Goal: Information Seeking & Learning: Understand process/instructions

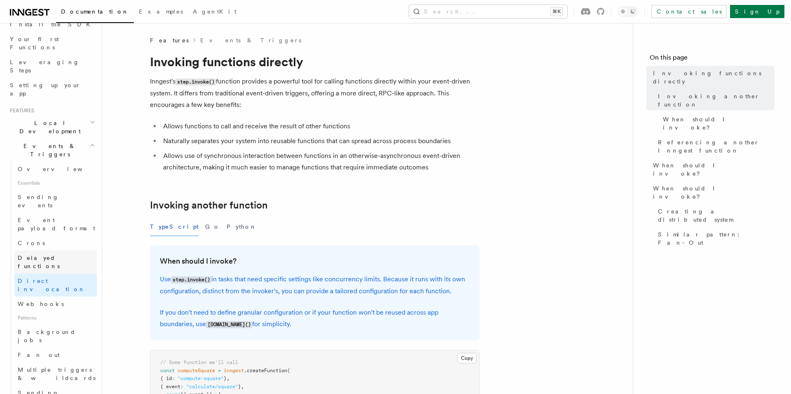
scroll to position [107, 0]
click at [93, 136] on icon "button" at bounding box center [92, 139] width 5 height 7
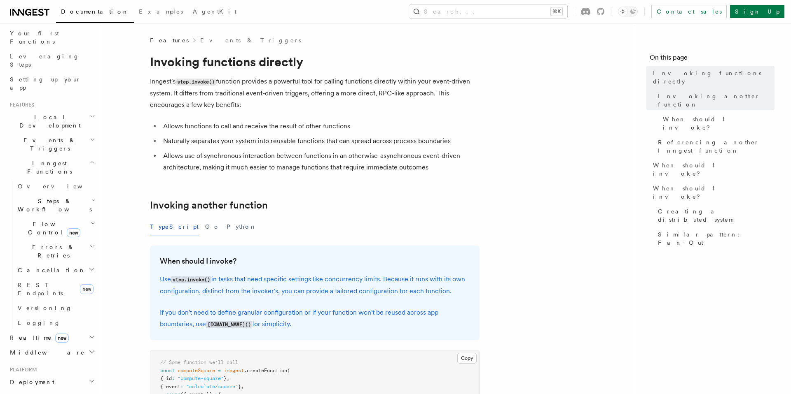
click at [93, 159] on icon "button" at bounding box center [92, 162] width 6 height 7
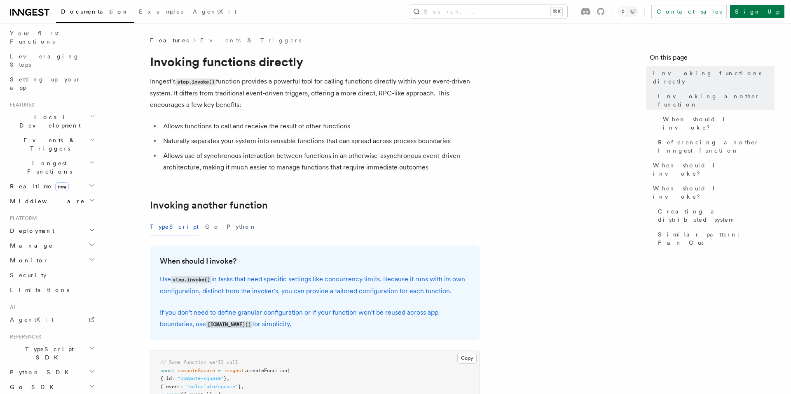
click at [92, 229] on icon "button" at bounding box center [92, 230] width 4 height 2
click at [91, 324] on icon "button" at bounding box center [93, 327] width 4 height 7
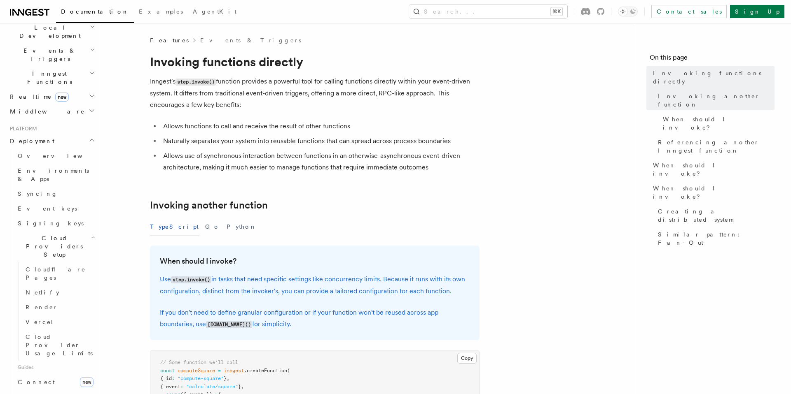
scroll to position [198, 0]
click at [48, 394] on span "Self hosting" at bounding box center [48, 397] width 61 height 7
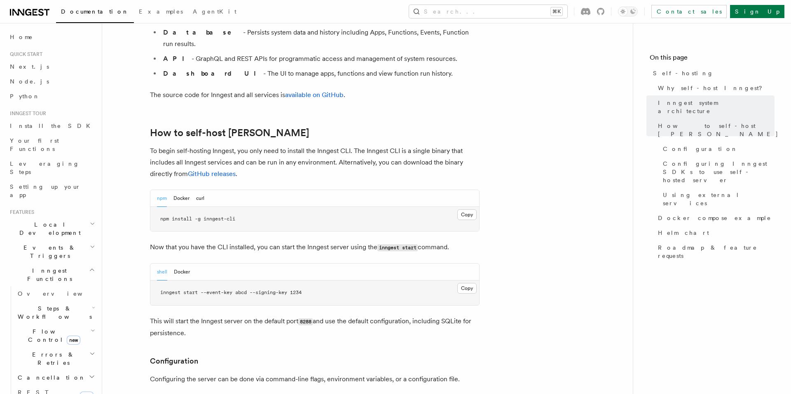
scroll to position [737, 0]
click at [180, 190] on button "Docker" at bounding box center [181, 198] width 16 height 17
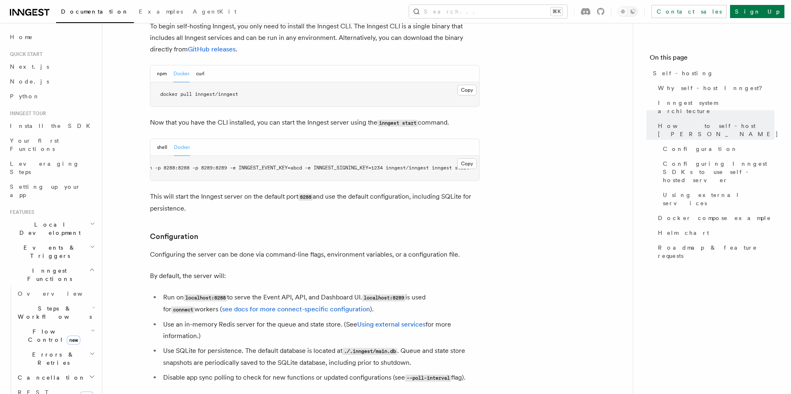
scroll to position [0, 0]
click at [159, 139] on button "shell" at bounding box center [162, 147] width 10 height 17
drag, startPoint x: 197, startPoint y: 70, endPoint x: 278, endPoint y: 70, distance: 81.1
click at [278, 82] on pre "docker pull inngest/inngest" at bounding box center [314, 94] width 329 height 25
copy span "inngest/inngest"
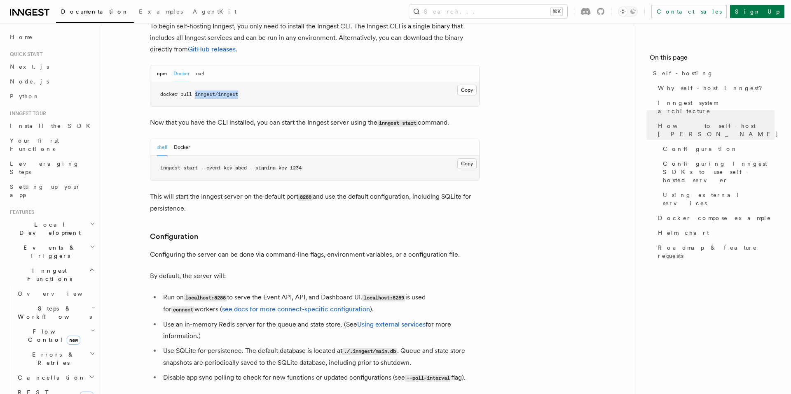
copy span "inngest/inngest"
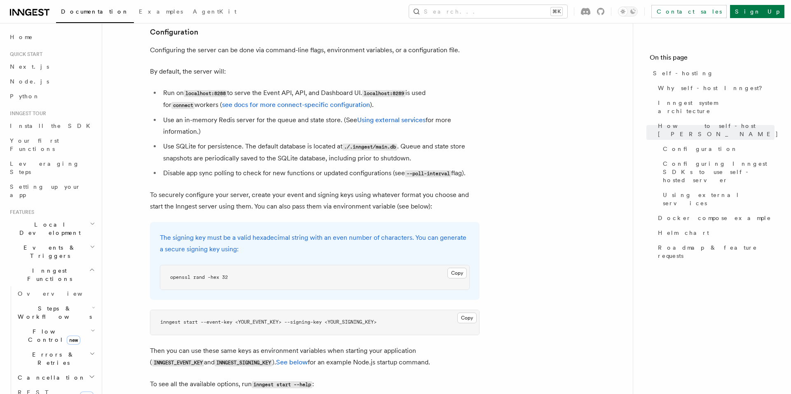
scroll to position [1073, 0]
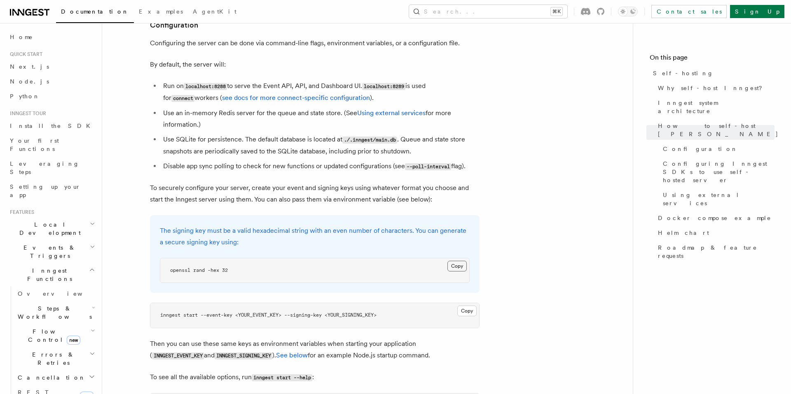
click at [454, 261] on button "Copy Copied" at bounding box center [456, 266] width 19 height 11
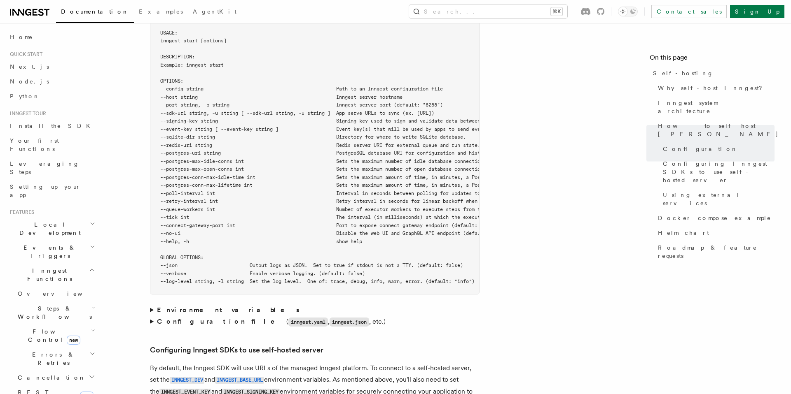
scroll to position [1496, 0]
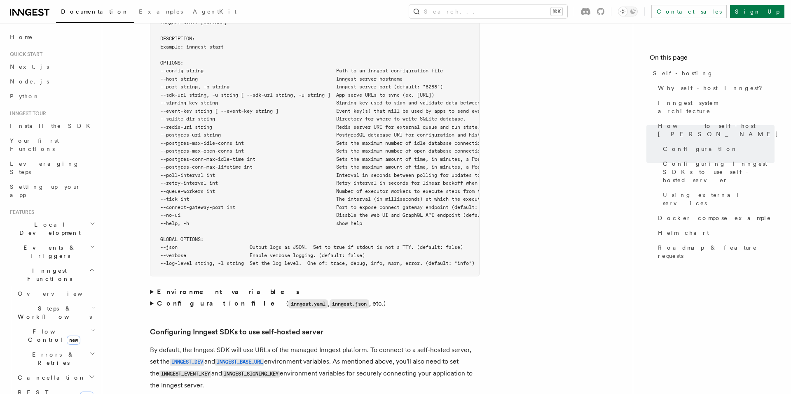
click at [150, 298] on summary "Configuration file ( inngest.yaml , inngest.json , etc.)" at bounding box center [314, 304] width 329 height 12
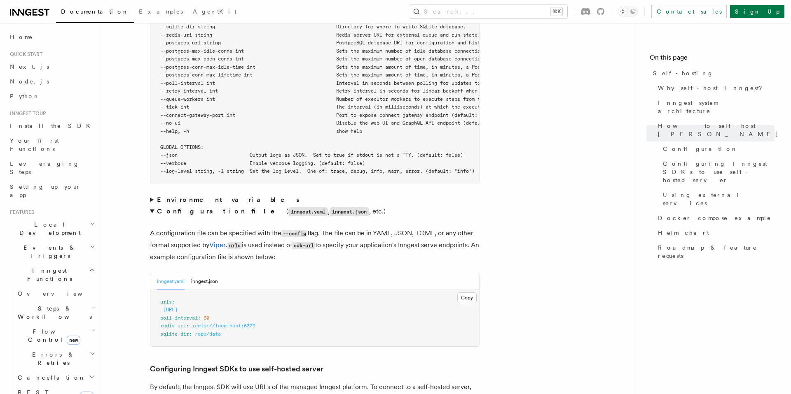
scroll to position [1623, 0]
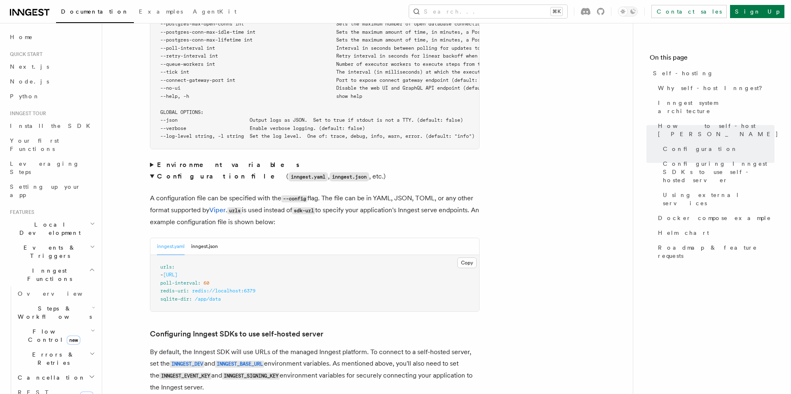
click at [152, 171] on summary "Configuration file ( inngest.yaml , inngest.json , etc.)" at bounding box center [314, 177] width 329 height 12
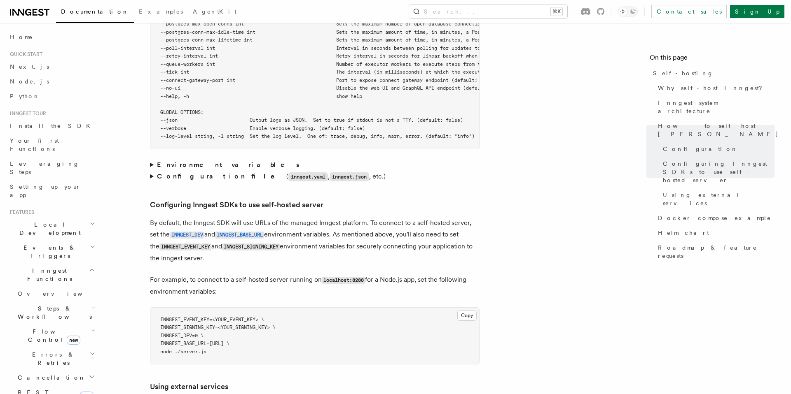
click at [152, 171] on summary "Configuration file ( inngest.yaml , inngest.json , etc.)" at bounding box center [314, 177] width 329 height 12
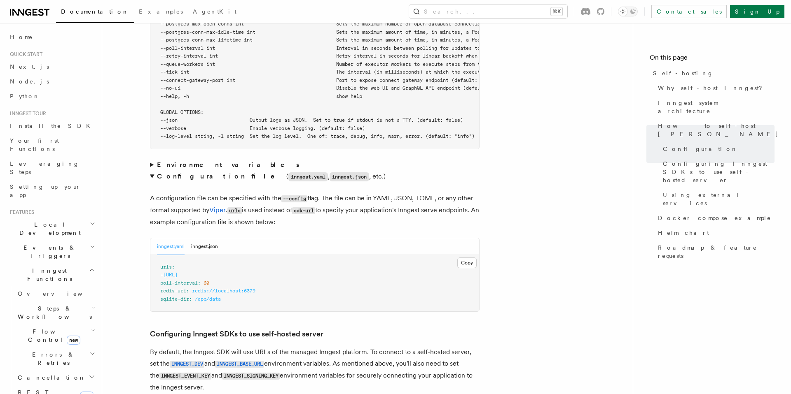
click at [152, 171] on summary "Configuration file ( inngest.yaml , inngest.json , etc.)" at bounding box center [314, 177] width 329 height 12
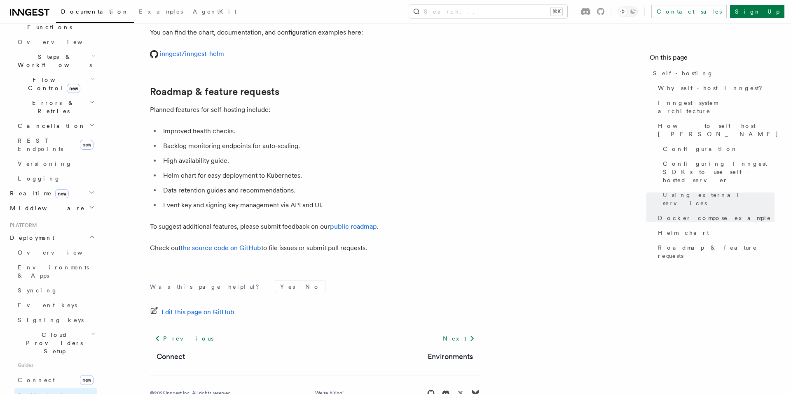
scroll to position [275, 0]
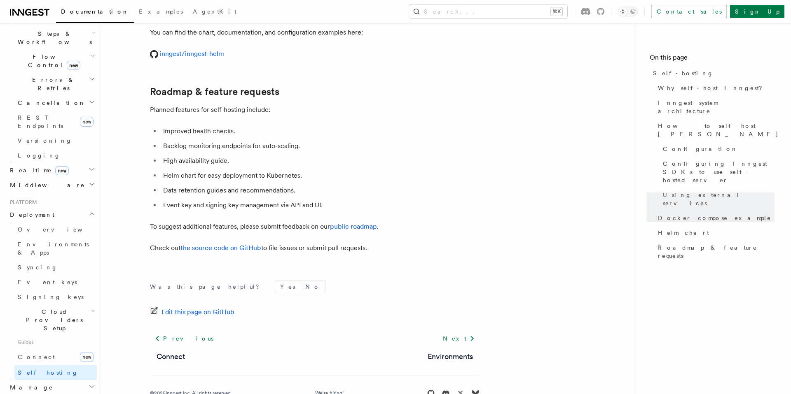
click at [91, 308] on icon "button" at bounding box center [93, 311] width 4 height 7
click at [54, 290] on link "Signing keys" at bounding box center [55, 297] width 82 height 15
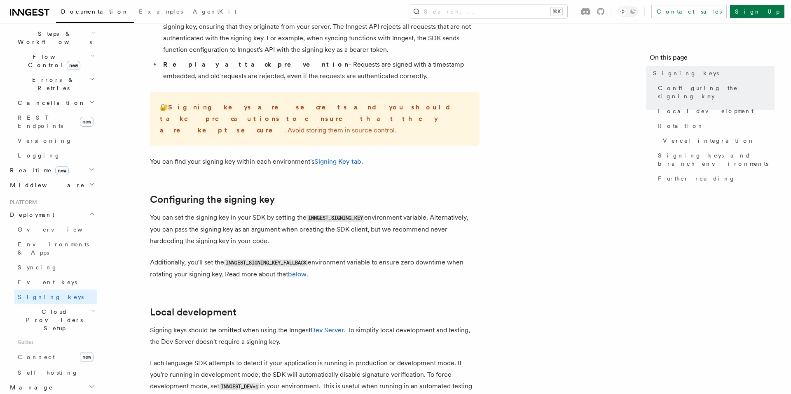
scroll to position [139, 0]
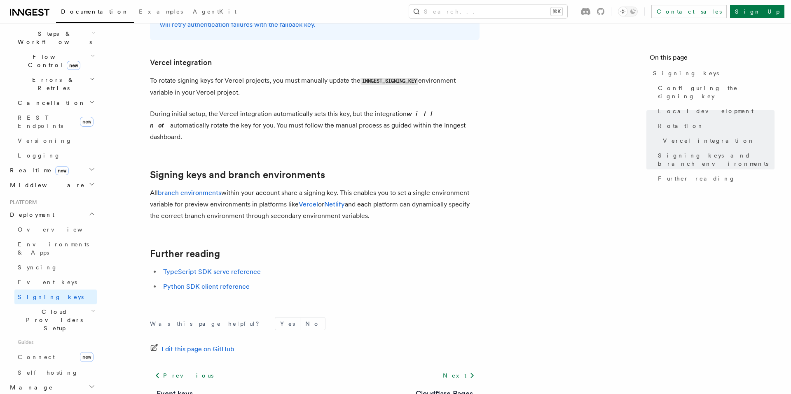
scroll to position [849, 0]
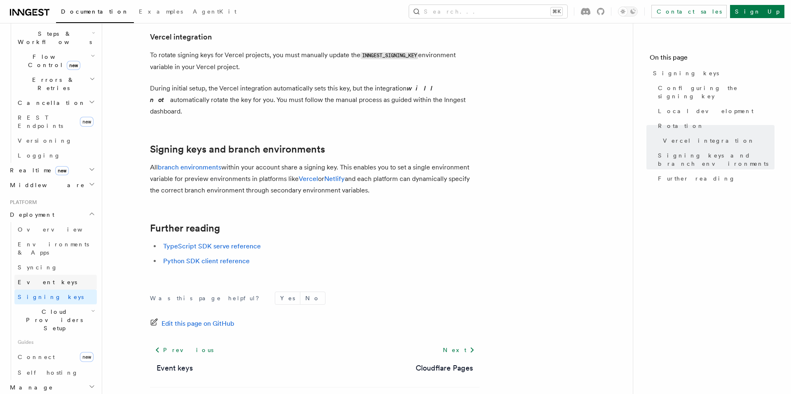
click at [47, 275] on link "Event keys" at bounding box center [55, 282] width 82 height 15
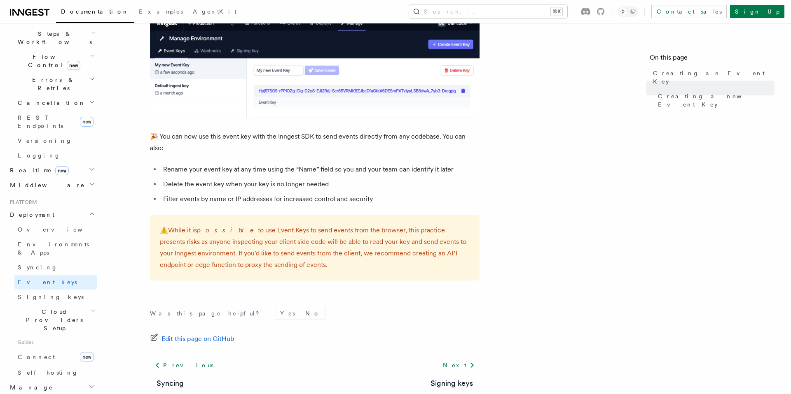
scroll to position [521, 0]
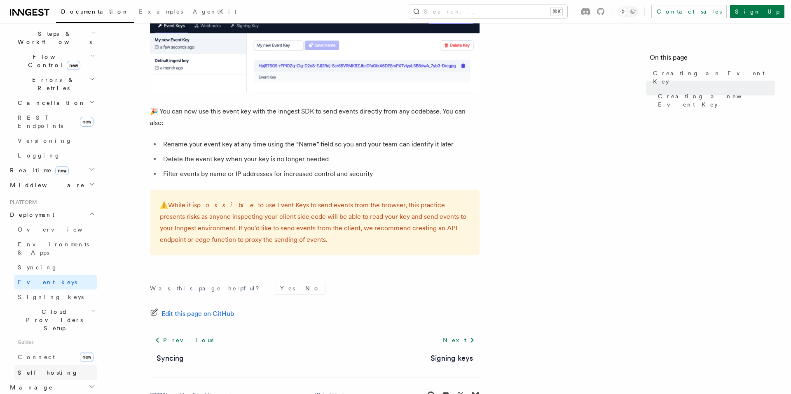
click at [44, 370] on span "Self hosting" at bounding box center [48, 373] width 61 height 7
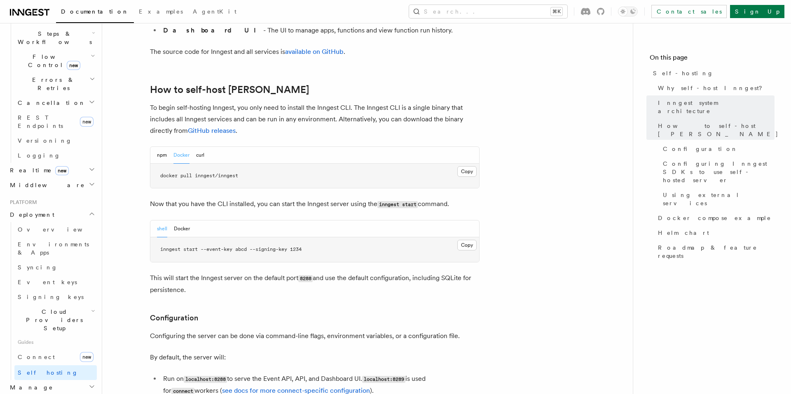
scroll to position [780, 0]
click at [183, 220] on button "Docker" at bounding box center [182, 228] width 16 height 17
click at [162, 220] on button "shell" at bounding box center [162, 228] width 10 height 17
click at [192, 237] on pre "inngest start --event-key abcd --signing-key 1234" at bounding box center [314, 249] width 329 height 25
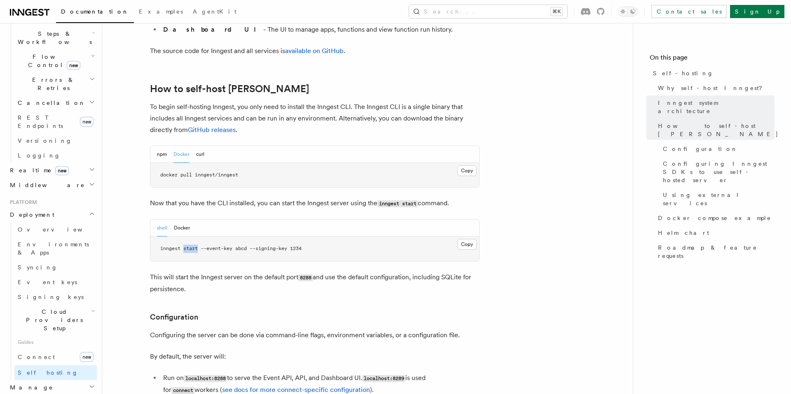
click at [192, 237] on pre "inngest start --event-key abcd --signing-key 1234" at bounding box center [314, 249] width 329 height 25
copy article "inngest start --event-key abcd --signing-key 1234"
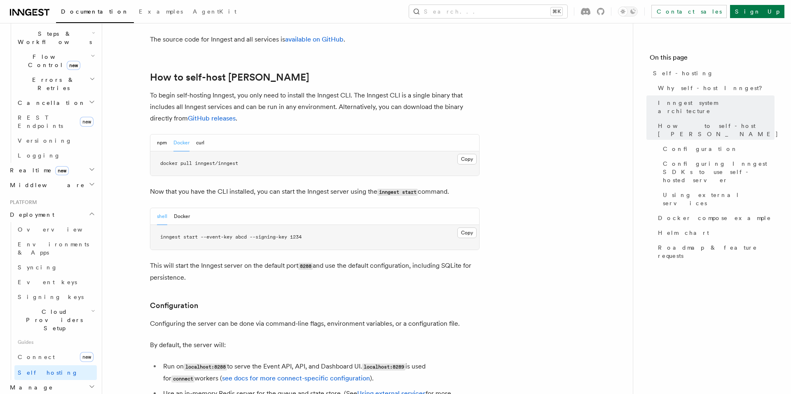
click at [308, 263] on code "8288" at bounding box center [305, 266] width 14 height 7
copy code "8288"
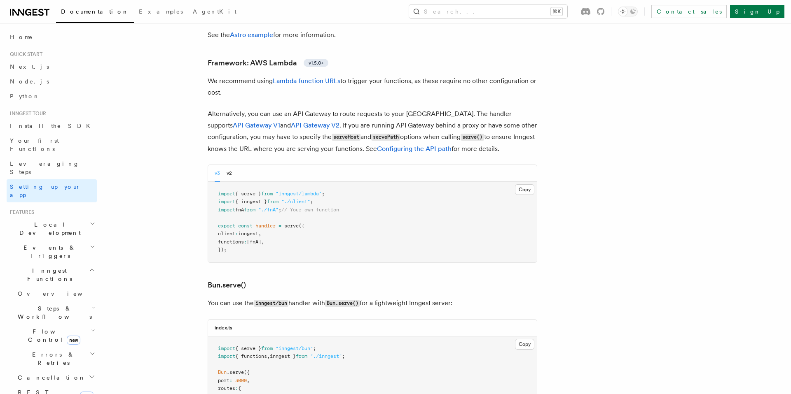
scroll to position [905, 0]
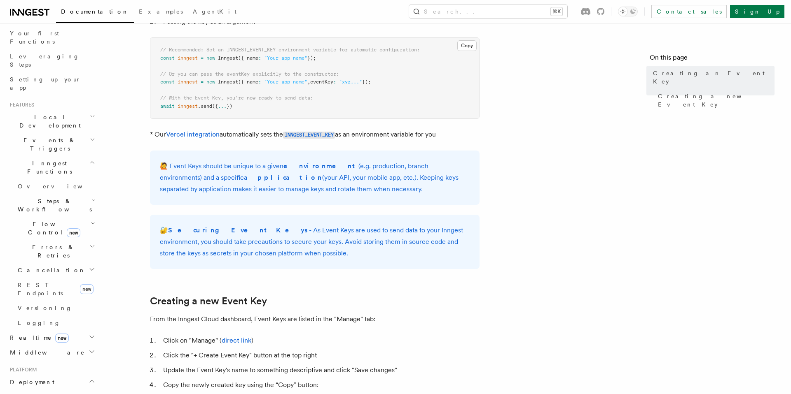
scroll to position [106, 0]
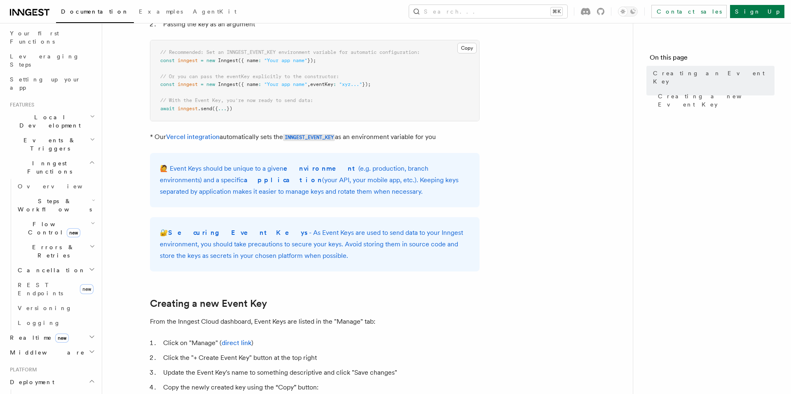
click at [39, 378] on span "Deployment" at bounding box center [31, 382] width 48 height 8
click at [37, 378] on span "Deployment" at bounding box center [31, 382] width 48 height 8
click at [35, 394] on span "Overview" at bounding box center [60, 397] width 85 height 7
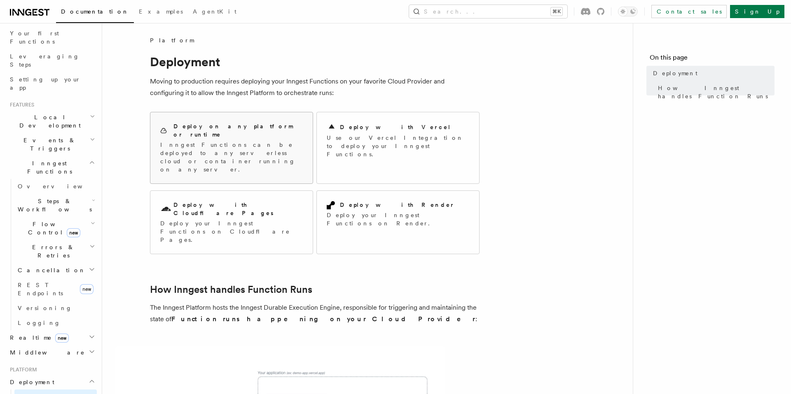
click at [216, 120] on div "Deploy on any platform or runtime Inngest Functions can be deployed to any serv…" at bounding box center [231, 147] width 162 height 71
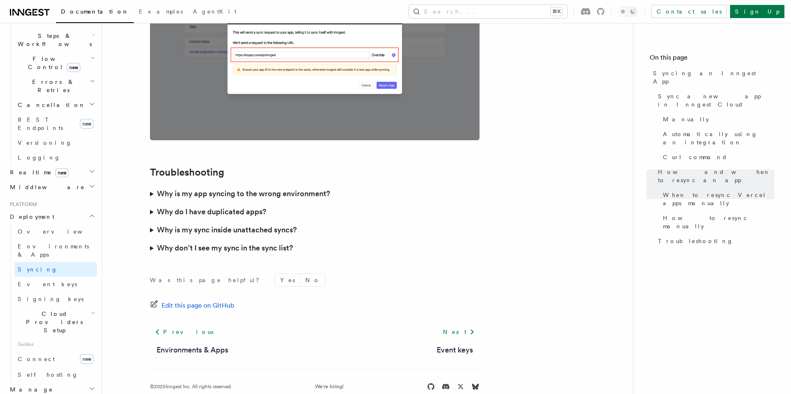
scroll to position [278, 0]
click at [56, 272] on link "Event keys" at bounding box center [55, 279] width 82 height 15
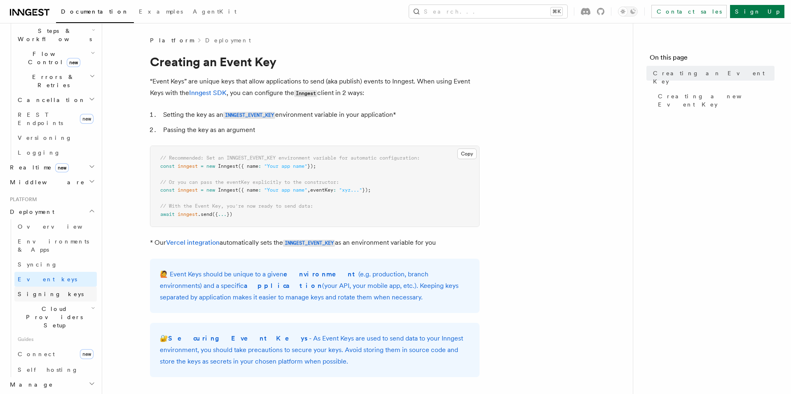
click at [56, 287] on link "Signing keys" at bounding box center [55, 294] width 82 height 15
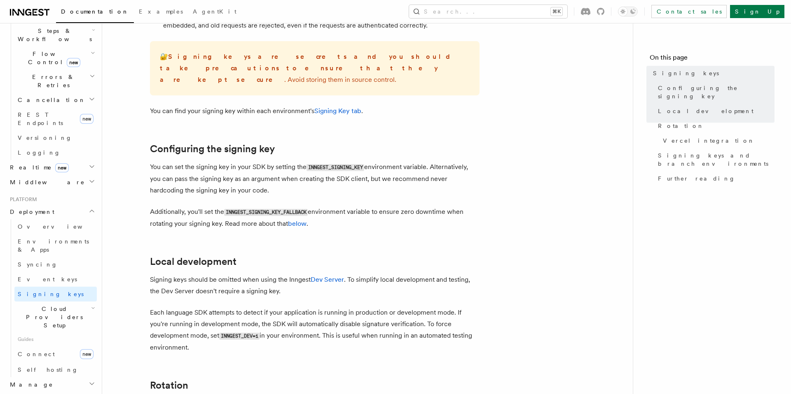
scroll to position [189, 0]
click at [345, 106] on link "Signing Key tab" at bounding box center [337, 110] width 47 height 8
click at [348, 163] on code "INNGEST_SIGNING_KEY" at bounding box center [335, 166] width 58 height 7
click at [337, 163] on code "INNGEST_SIGNING_KEY" at bounding box center [335, 166] width 58 height 7
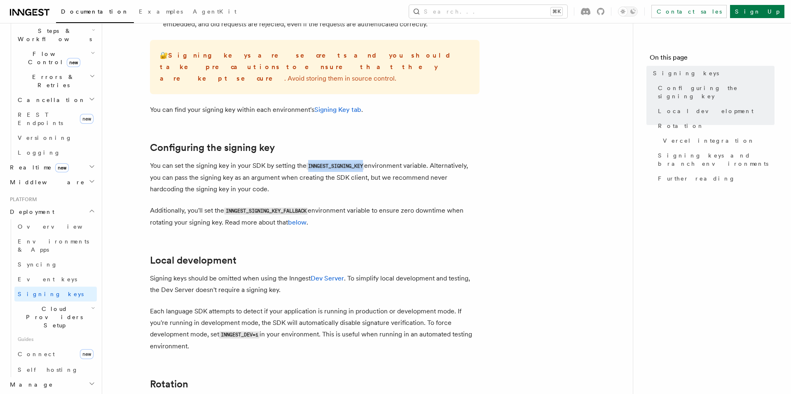
click at [337, 163] on code "INNGEST_SIGNING_KEY" at bounding box center [335, 166] width 58 height 7
copy code "INNGEST_SIGNING_KEY"
